Goal: Find specific page/section: Find specific page/section

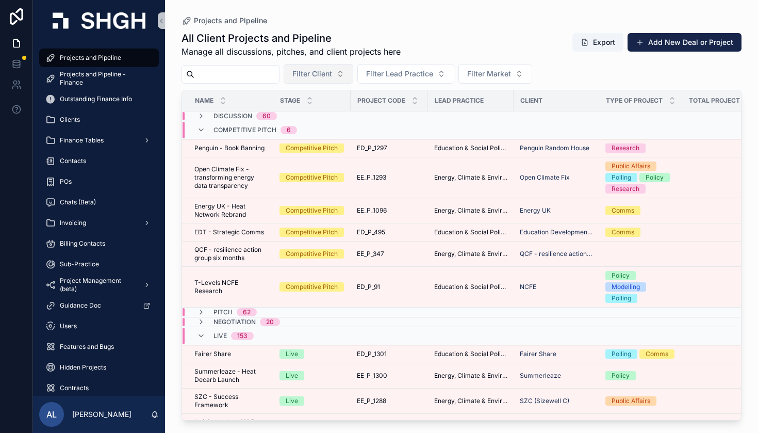
click at [353, 71] on button "Filter Client" at bounding box center [319, 74] width 70 height 20
type input "**********"
click at [374, 121] on div "International Baccalaureate Organization" at bounding box center [355, 115] width 124 height 17
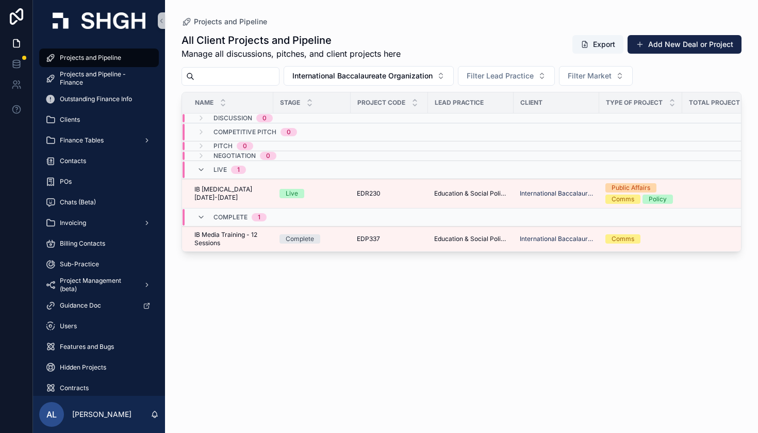
click at [228, 219] on span "Complete" at bounding box center [231, 217] width 34 height 8
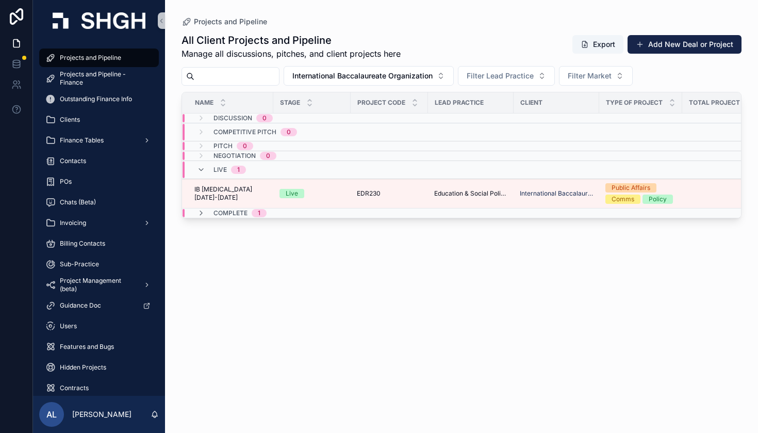
click at [236, 211] on span "Complete" at bounding box center [231, 213] width 34 height 8
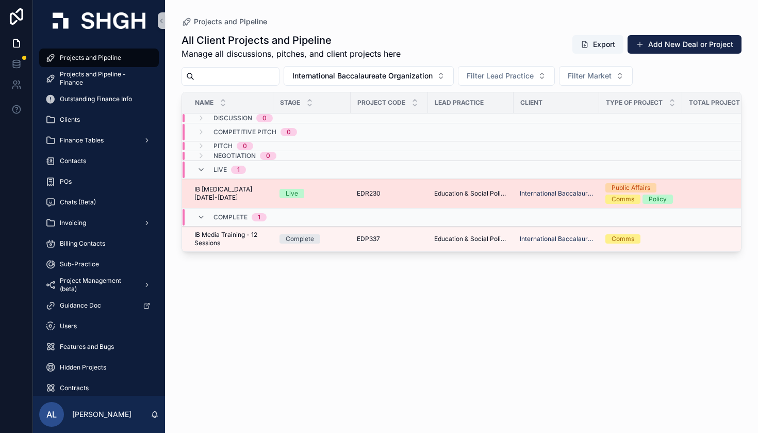
click at [413, 188] on td "EDR230 EDR230" at bounding box center [389, 193] width 77 height 29
click at [478, 194] on span "Education & Social Policy" at bounding box center [470, 193] width 73 height 8
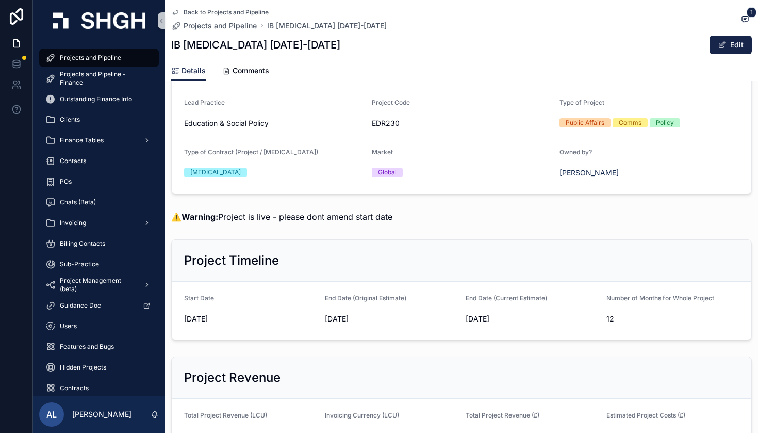
scroll to position [113, 0]
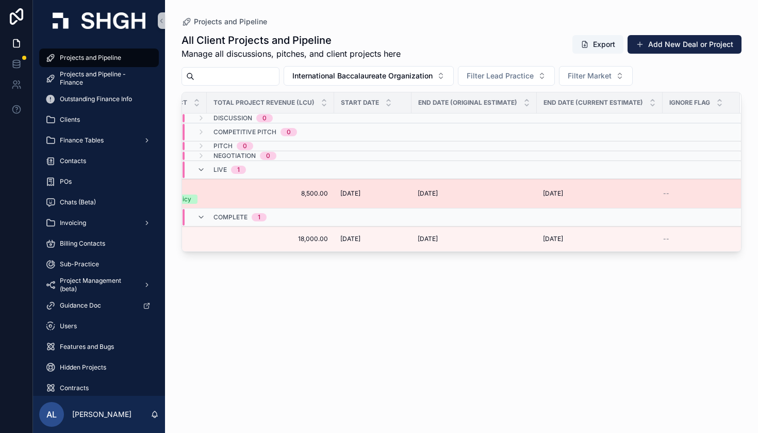
scroll to position [0, 477]
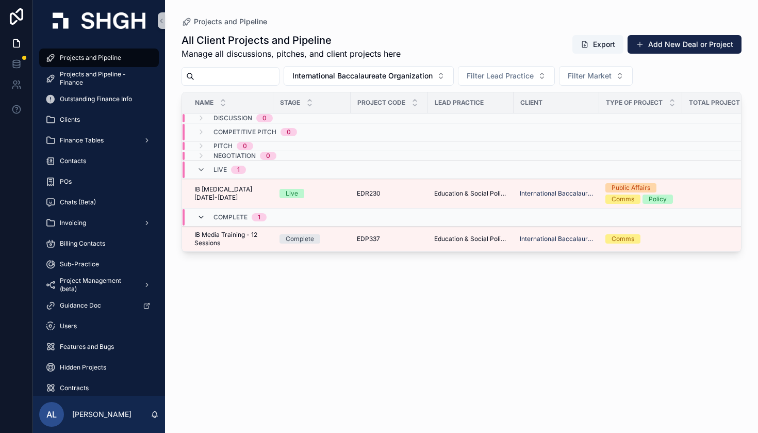
click at [202, 215] on icon at bounding box center [201, 217] width 8 height 8
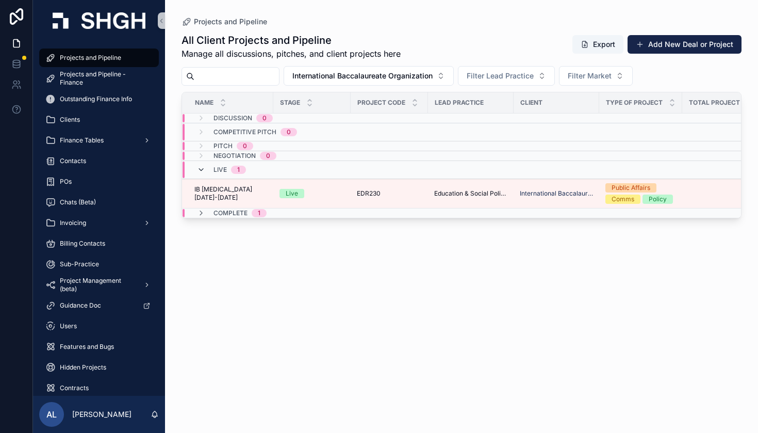
click at [198, 171] on icon at bounding box center [201, 170] width 8 height 8
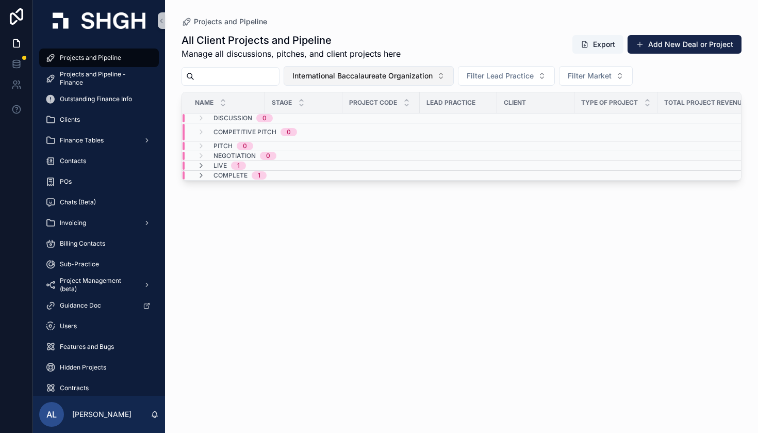
click at [405, 72] on span "International Baccalaureate Organization" at bounding box center [362, 76] width 140 height 10
type input "**********"
click at [397, 116] on div "EDGE FOUNDATION" at bounding box center [405, 117] width 165 height 17
click at [195, 176] on div "Complete 1" at bounding box center [232, 175] width 94 height 8
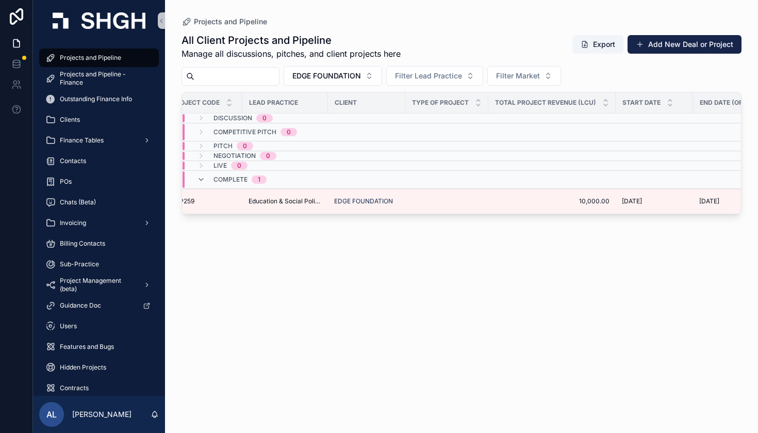
scroll to position [0, 197]
click at [361, 77] on span "EDGE FOUNDATION" at bounding box center [326, 76] width 69 height 10
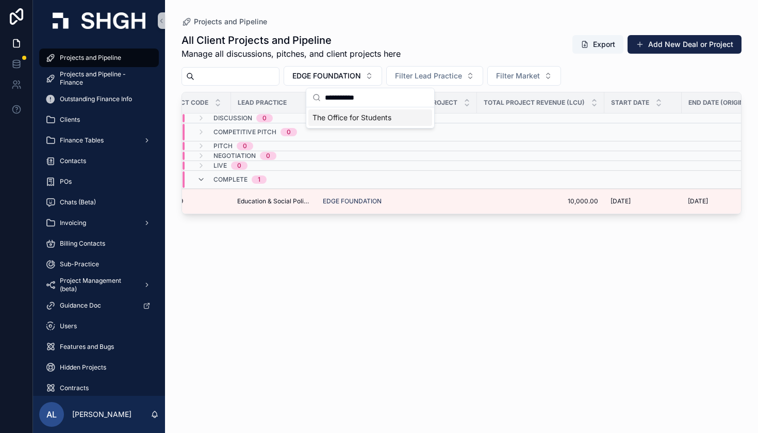
type input "**********"
click at [338, 116] on span "The Office for Students" at bounding box center [352, 117] width 79 height 10
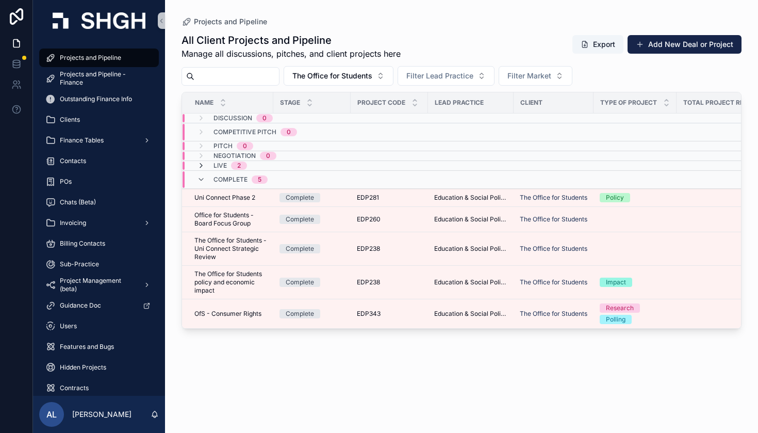
click at [200, 166] on icon at bounding box center [201, 165] width 8 height 8
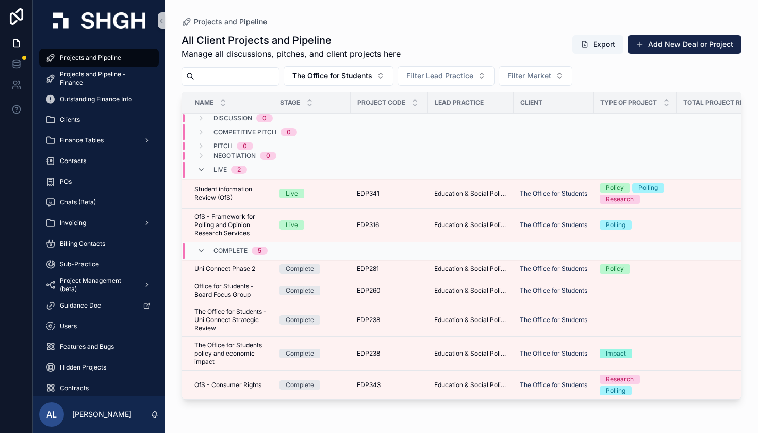
click at [200, 165] on div "Live 2" at bounding box center [222, 169] width 50 height 17
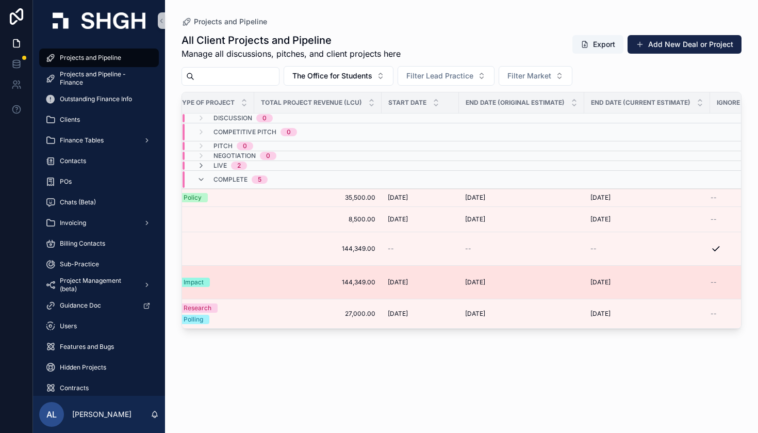
scroll to position [0, 434]
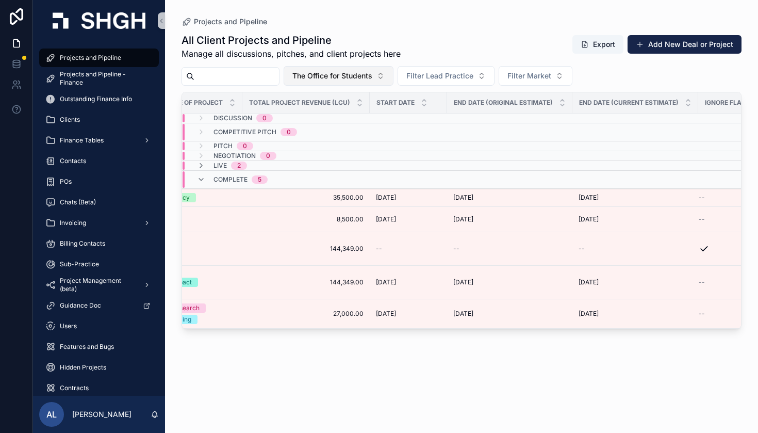
click at [370, 77] on span "The Office for Students" at bounding box center [332, 76] width 80 height 10
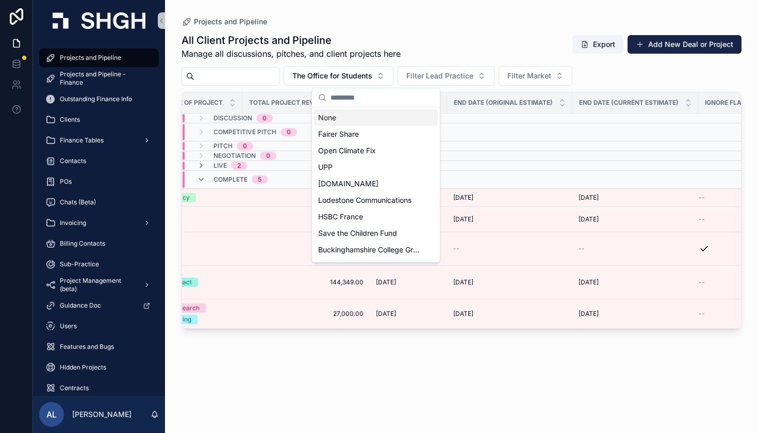
click at [368, 101] on input "text" at bounding box center [382, 97] width 103 height 19
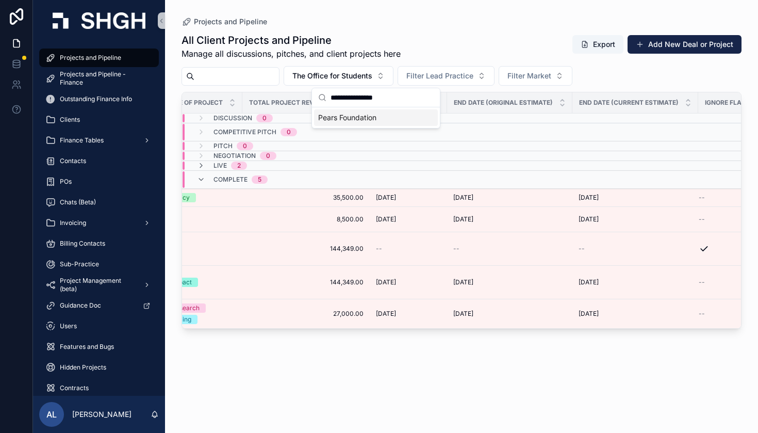
type input "**********"
click at [377, 115] on span "Pears Foundation" at bounding box center [347, 117] width 58 height 10
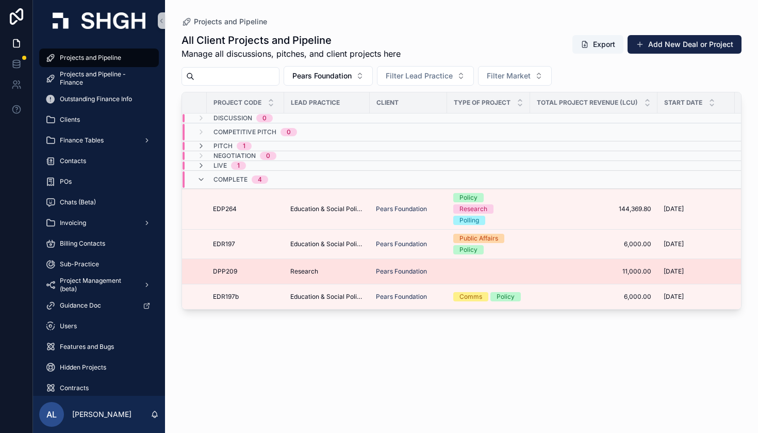
scroll to position [0, 154]
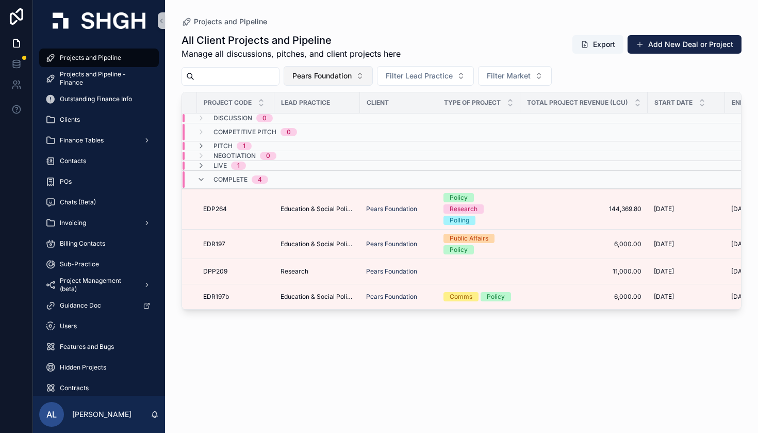
click at [352, 78] on span "Pears Foundation" at bounding box center [321, 76] width 59 height 10
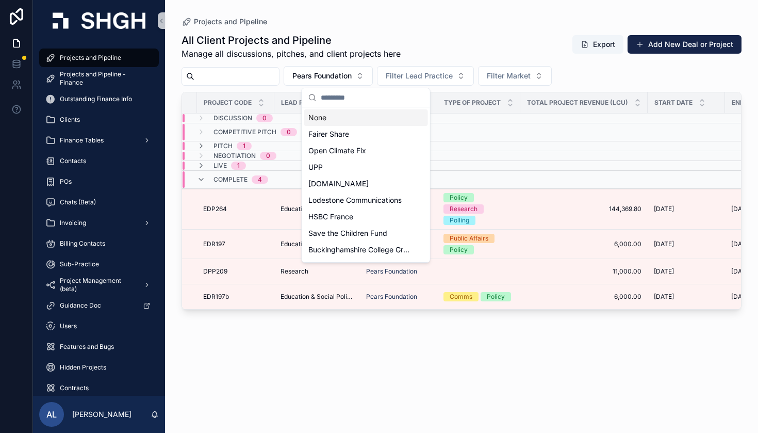
click at [373, 91] on input "text" at bounding box center [372, 97] width 103 height 19
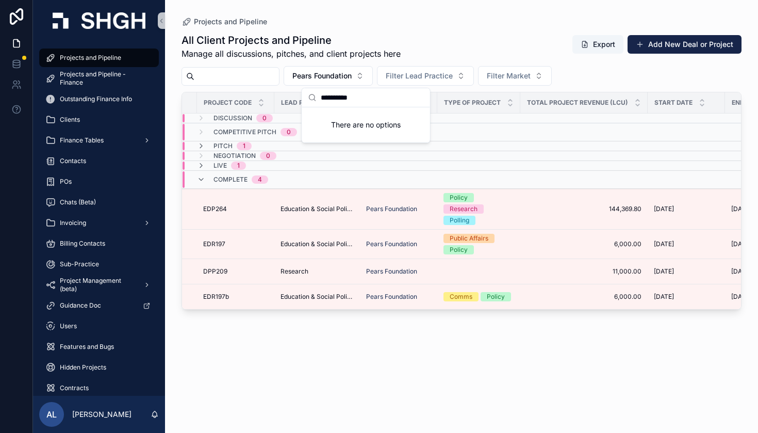
drag, startPoint x: 369, startPoint y: 100, endPoint x: 244, endPoint y: 100, distance: 124.8
click at [244, 100] on div "Projects and Pipeline Projects and Pipeline - Finance Outstanding Finance Info …" at bounding box center [395, 216] width 725 height 433
drag, startPoint x: 361, startPoint y: 97, endPoint x: 300, endPoint y: 95, distance: 60.9
click at [300, 95] on div "Projects and Pipeline Projects and Pipeline - Finance Outstanding Finance Info …" at bounding box center [395, 216] width 725 height 433
drag, startPoint x: 361, startPoint y: 94, endPoint x: 309, endPoint y: 92, distance: 51.1
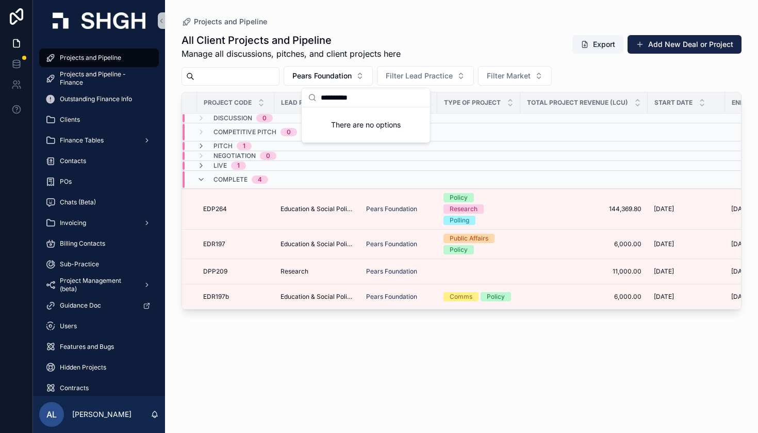
click at [309, 92] on div "*********" at bounding box center [366, 97] width 128 height 19
drag, startPoint x: 394, startPoint y: 97, endPoint x: 210, endPoint y: 97, distance: 183.6
click at [210, 97] on div "Projects and Pipeline Projects and Pipeline - Finance Outstanding Finance Info …" at bounding box center [395, 216] width 725 height 433
type input "**********"
click at [344, 117] on span "Independent Schools Inspectorate" at bounding box center [359, 117] width 103 height 10
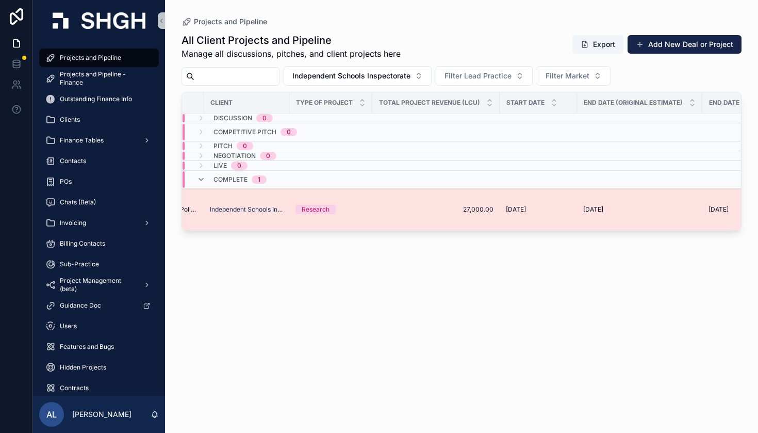
scroll to position [0, 327]
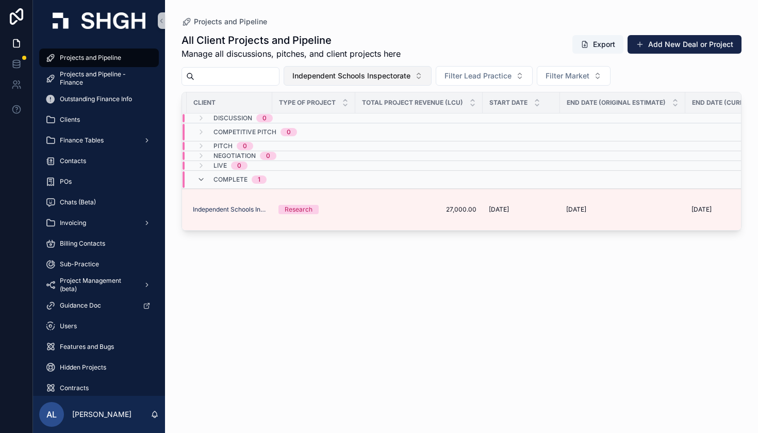
click at [388, 72] on span "Independent Schools Inspectorate" at bounding box center [351, 76] width 118 height 10
type input "**********"
click at [355, 121] on span "Youth Futures Foundation" at bounding box center [371, 117] width 86 height 10
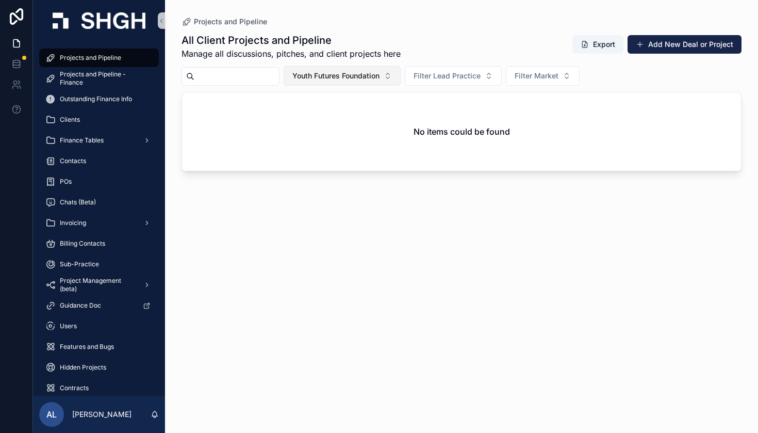
click at [382, 81] on button "Youth Futures Foundation" at bounding box center [342, 76] width 117 height 20
type input "**********"
click at [373, 119] on span "Star Academies" at bounding box center [349, 117] width 54 height 10
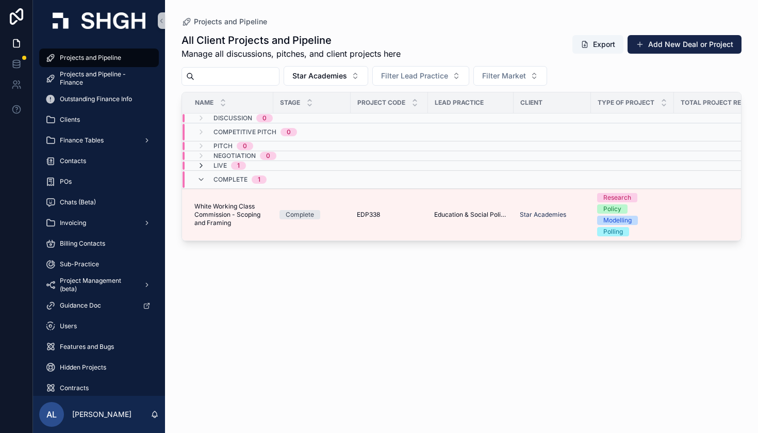
click at [200, 165] on icon at bounding box center [201, 165] width 8 height 8
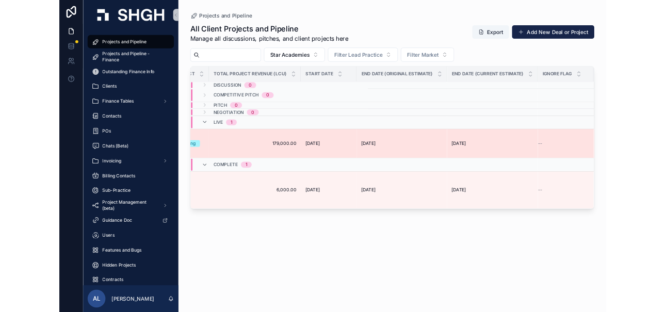
scroll to position [0, 466]
